Goal: Task Accomplishment & Management: Use online tool/utility

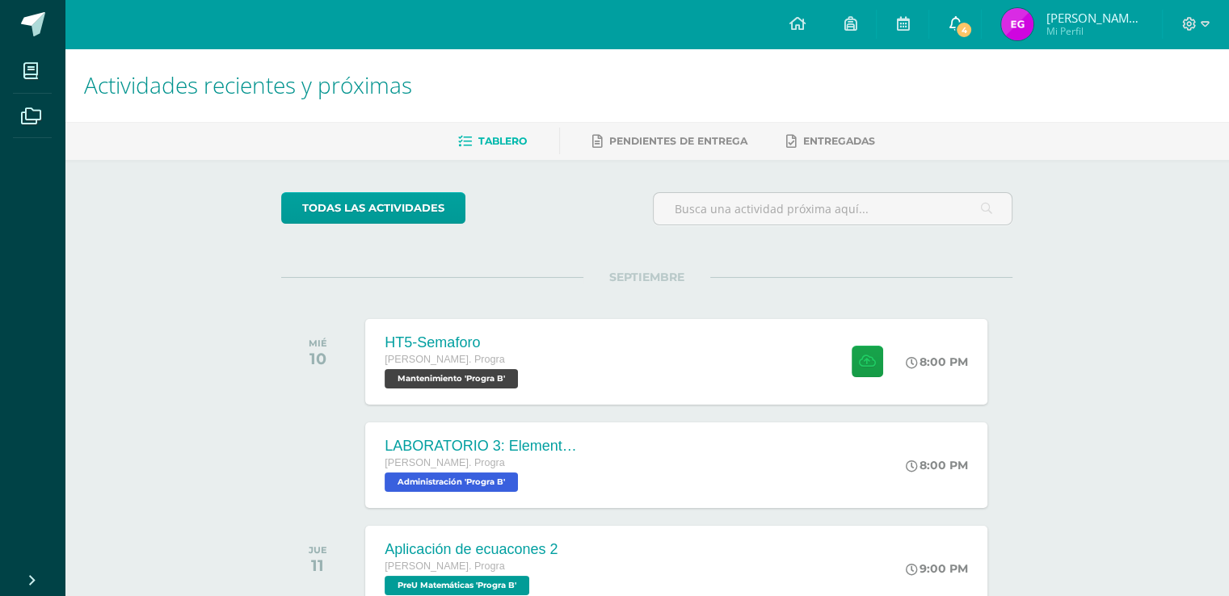
click at [963, 40] on link "4" at bounding box center [955, 24] width 52 height 48
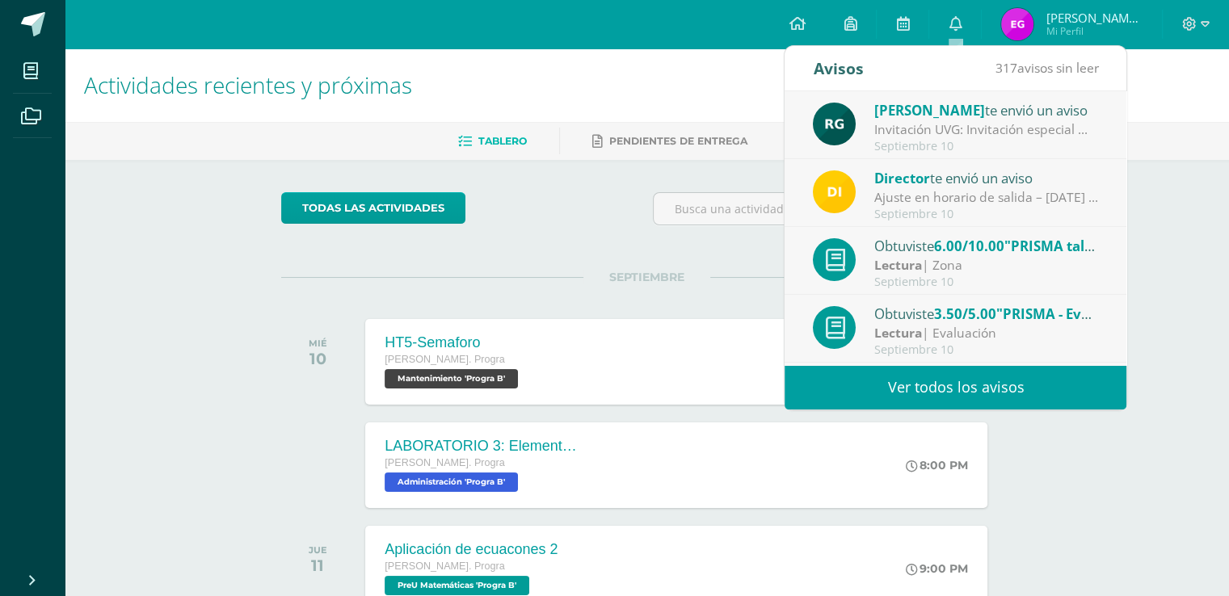
click at [984, 256] on div "Lectura | Zona" at bounding box center [986, 265] width 225 height 19
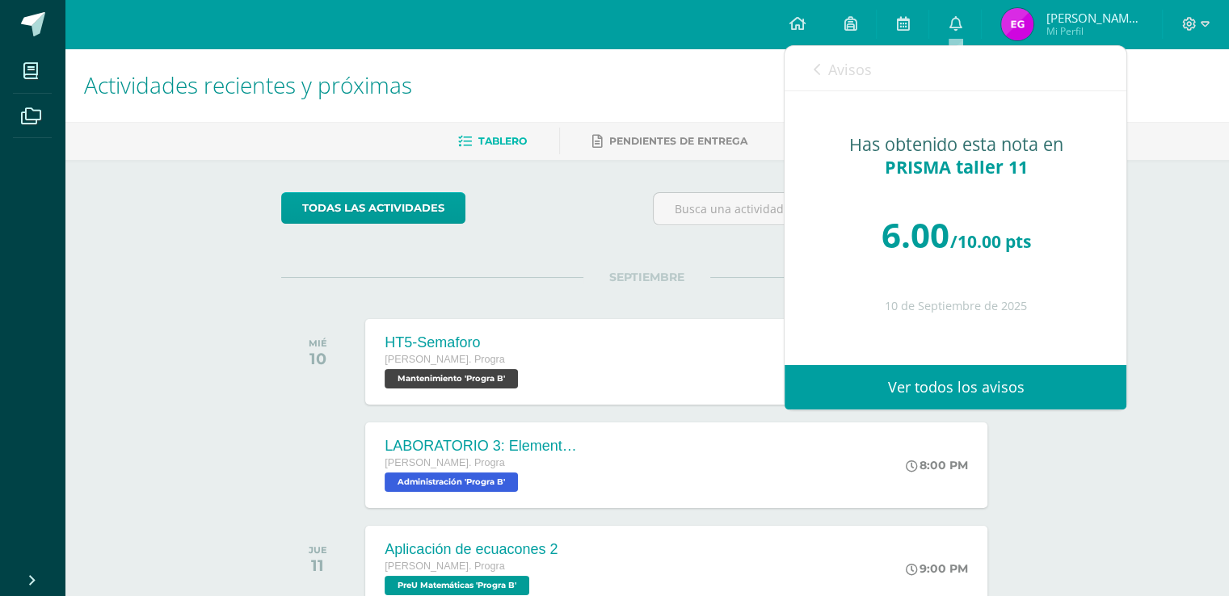
click at [849, 67] on span "Avisos" at bounding box center [850, 69] width 44 height 19
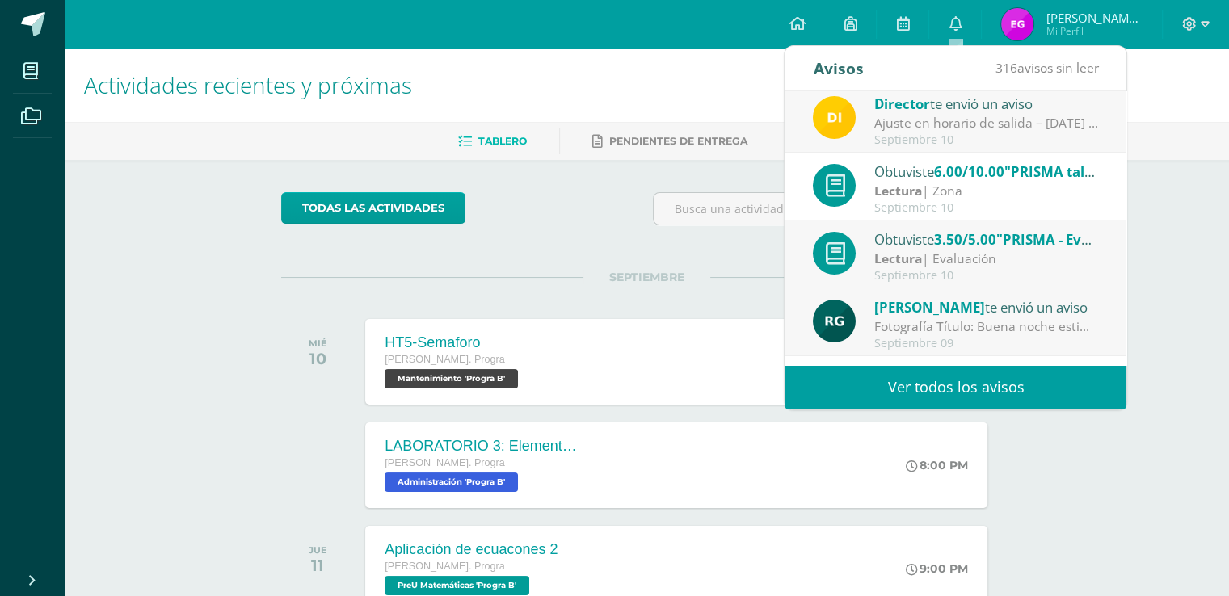
scroll to position [81, 0]
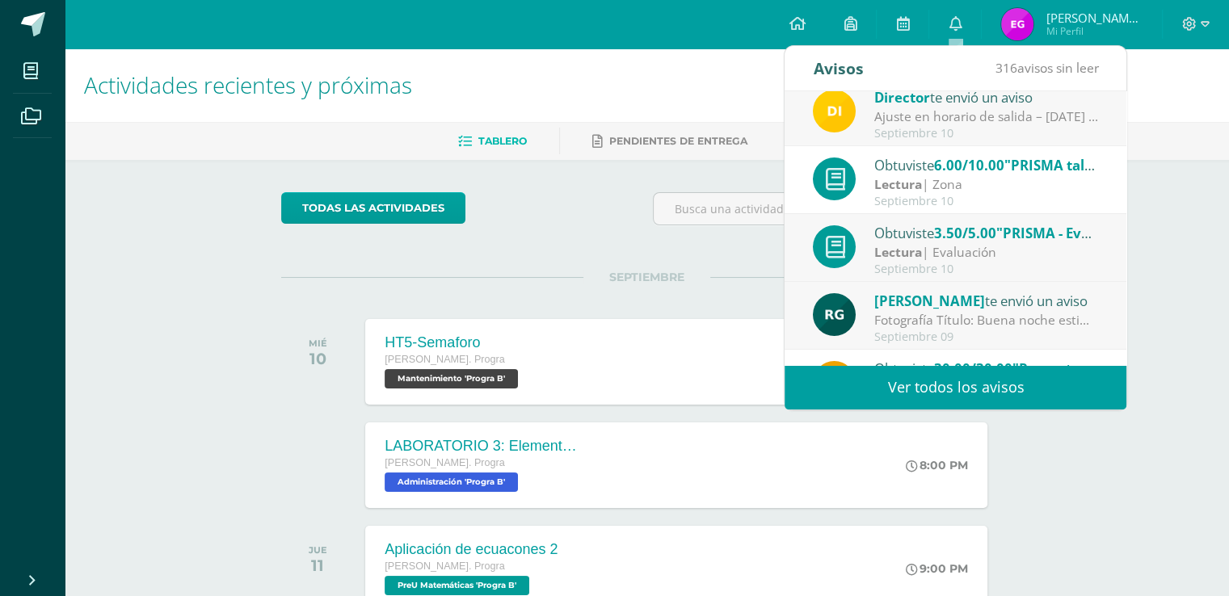
click at [934, 214] on div "Obtuviste 3.50/5.00 "PRISMA - Evaluación" en Lectura Lectura | Evaluación [DATE]" at bounding box center [956, 248] width 342 height 68
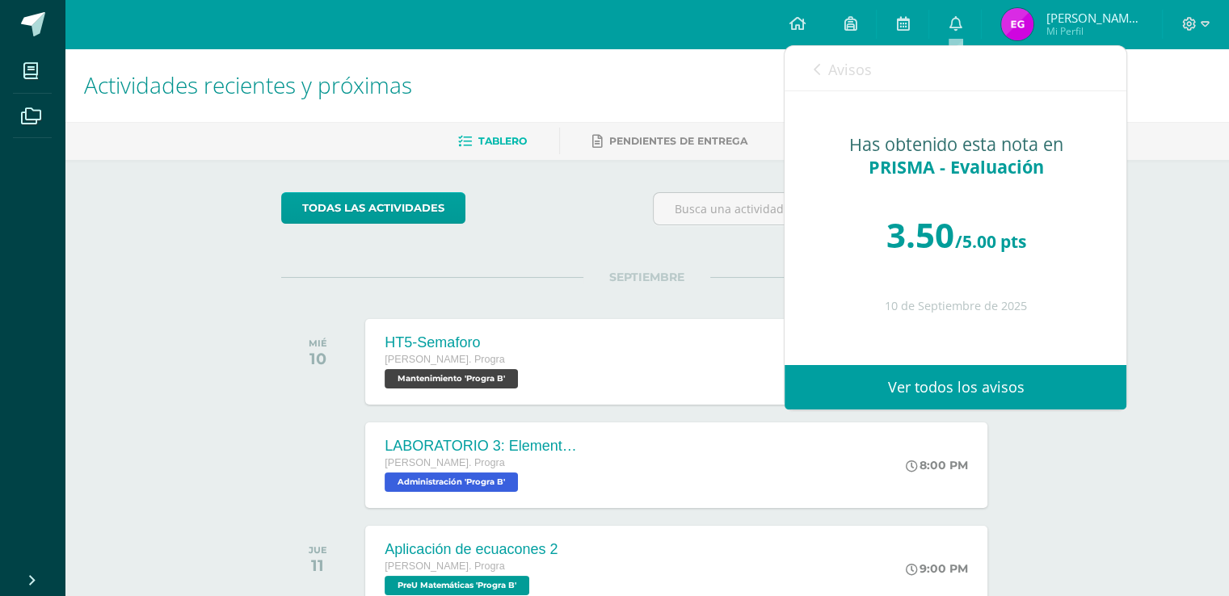
click at [848, 85] on link "Avisos" at bounding box center [842, 69] width 58 height 46
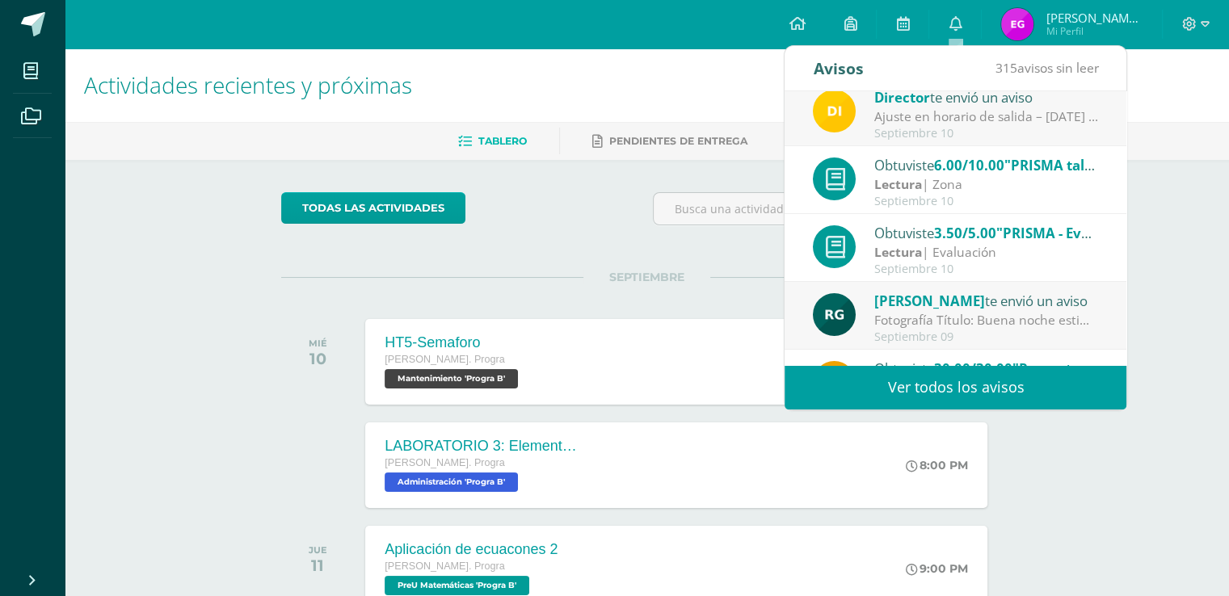
click at [567, 180] on div "todas las Actividades No tienes actividades Échale un vistazo a los demás perío…" at bounding box center [647, 592] width 796 height 864
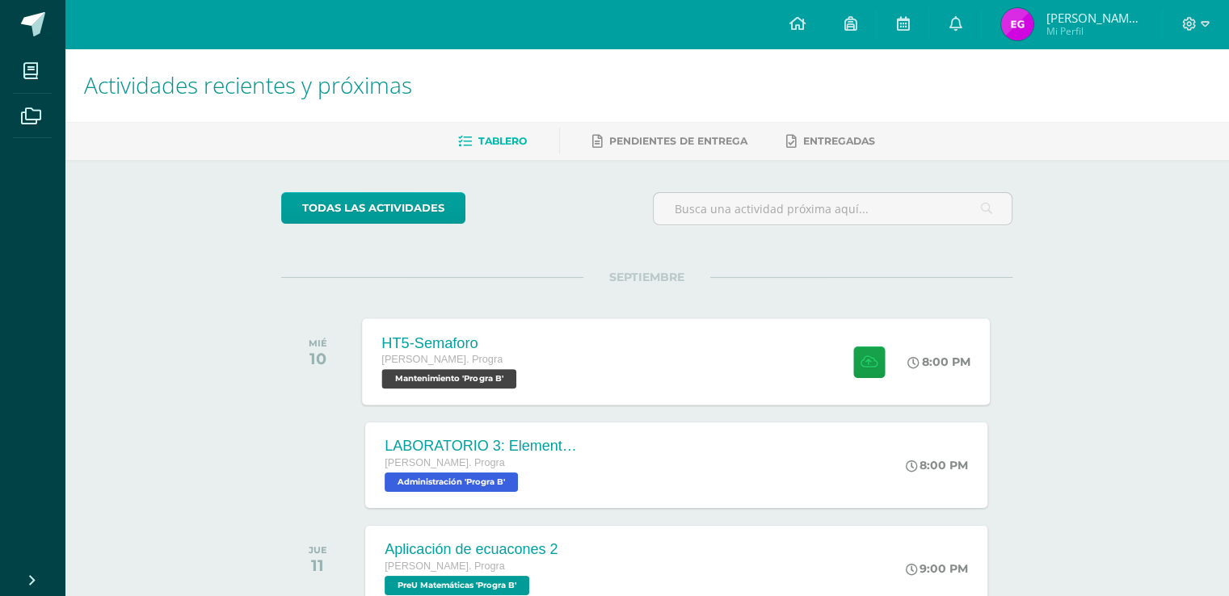
click at [607, 345] on div "HT5-Semaforo [PERSON_NAME]. Progra Mantenimiento 'Progra B' 8:00 PM HT5-[GEOGRA…" at bounding box center [677, 361] width 628 height 86
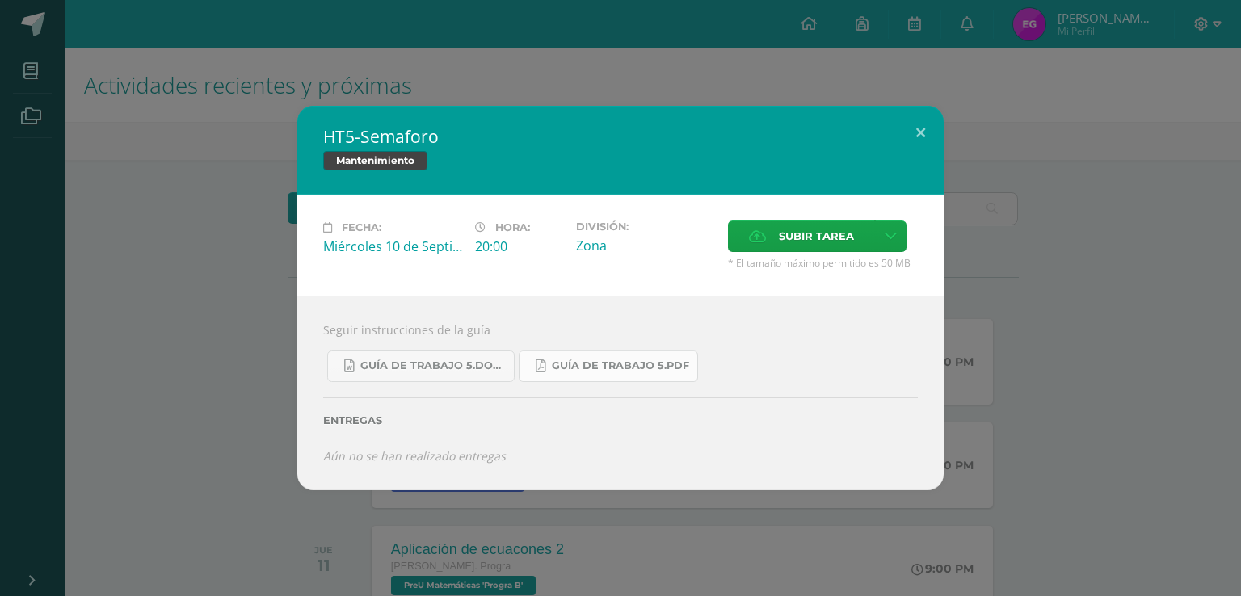
click at [596, 369] on span "Guía de trabajo 5.pdf" at bounding box center [620, 366] width 137 height 13
click at [928, 124] on button at bounding box center [921, 133] width 46 height 55
